Goal: Task Accomplishment & Management: Complete application form

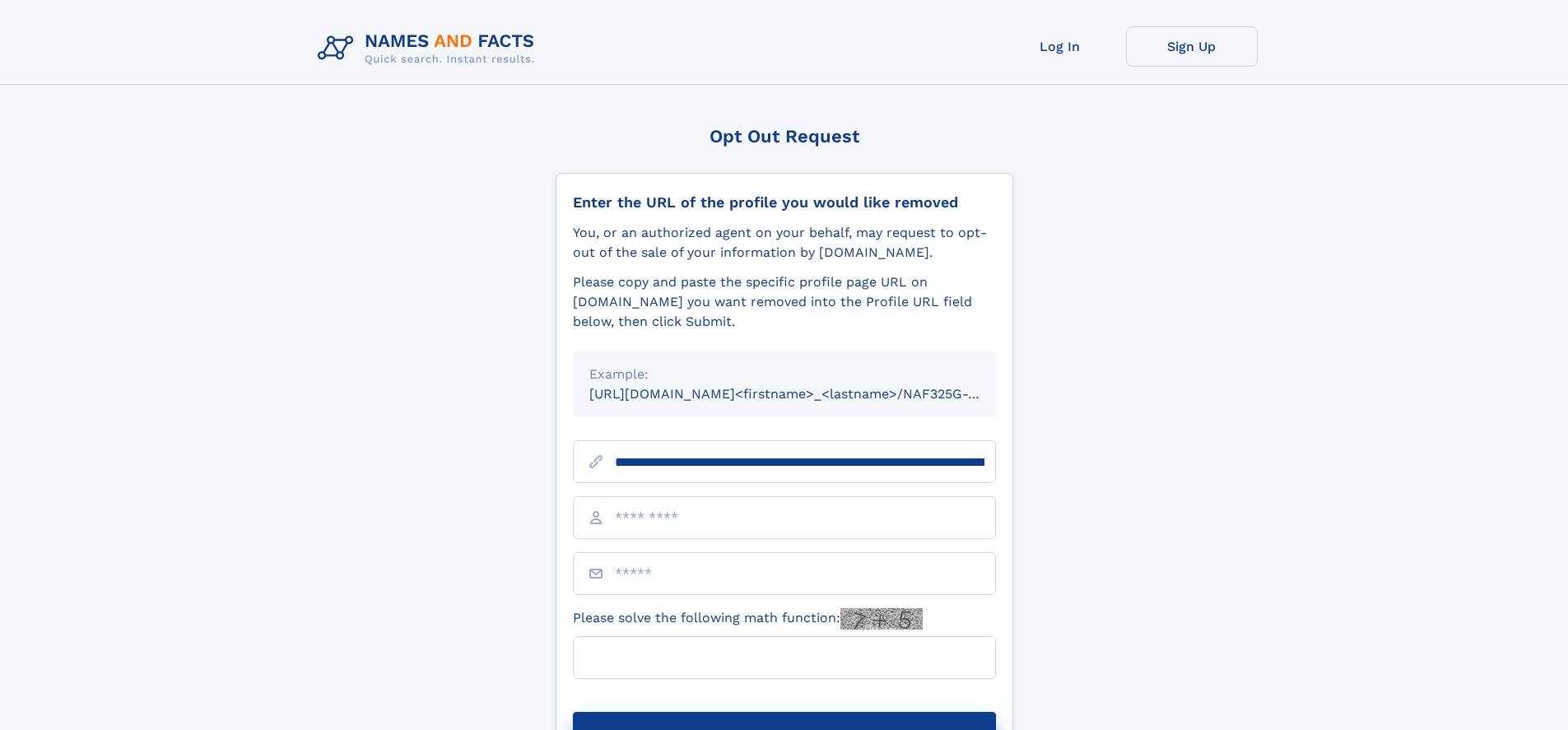
scroll to position [0, 199]
type input "**********"
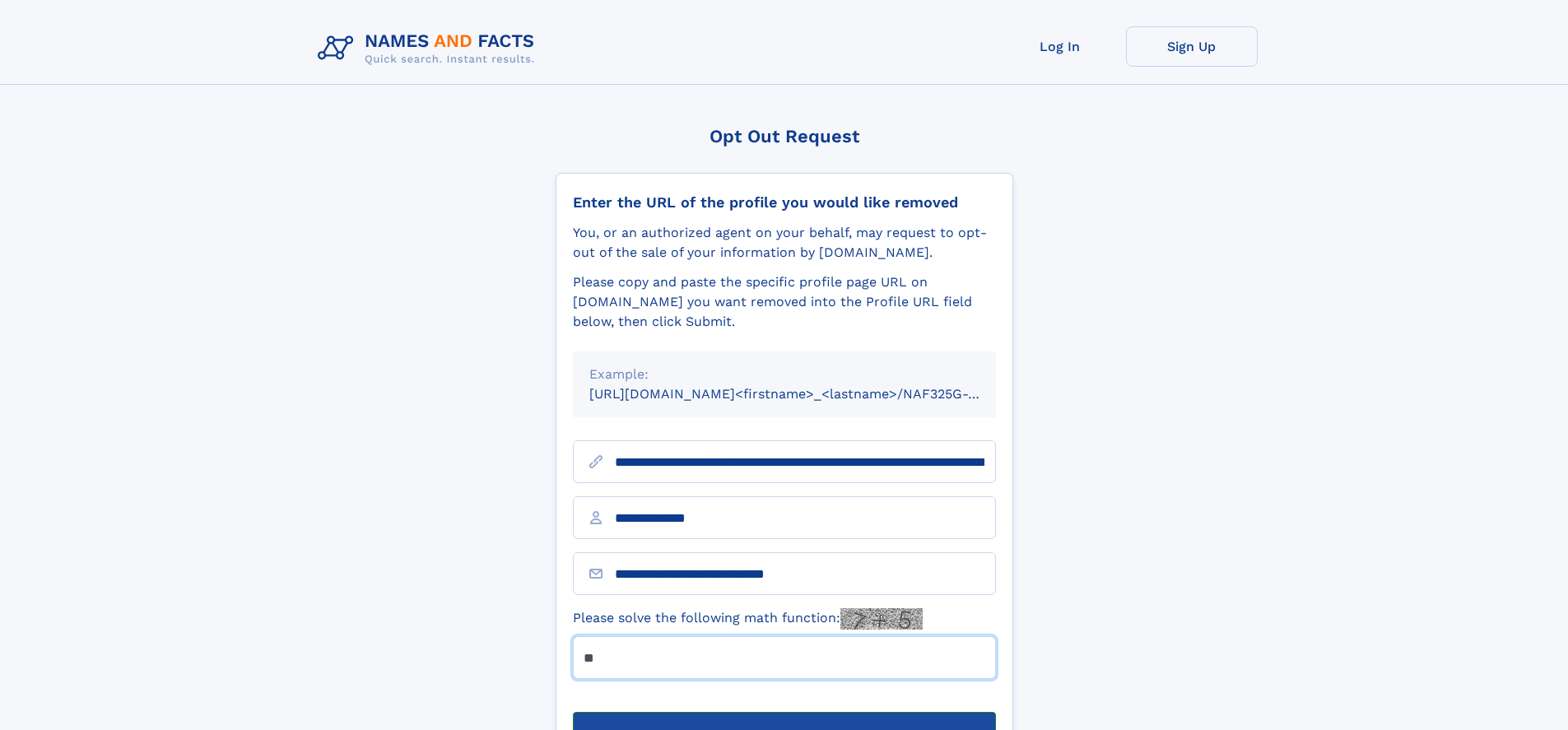
type input "**"
click at [784, 711] on button "Submit Opt Out Request" at bounding box center [784, 738] width 423 height 52
